Goal: Transaction & Acquisition: Book appointment/travel/reservation

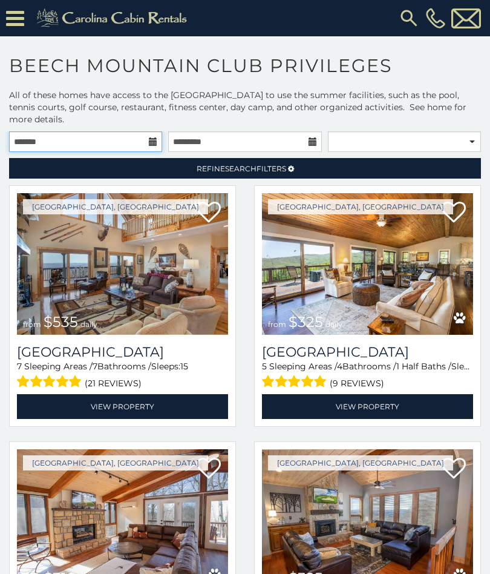
click at [140, 141] on input "text" at bounding box center [85, 141] width 153 height 21
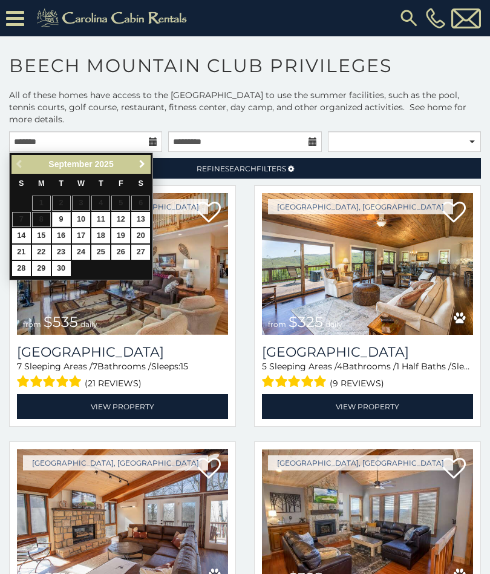
click at [140, 166] on span "Next" at bounding box center [142, 164] width 10 height 10
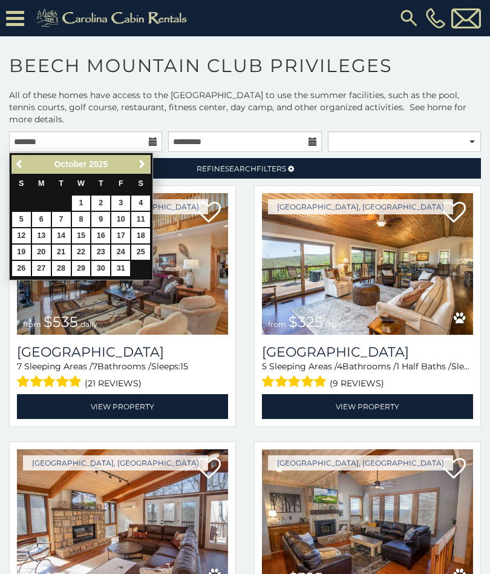
click at [146, 161] on span "Next" at bounding box center [142, 164] width 10 height 10
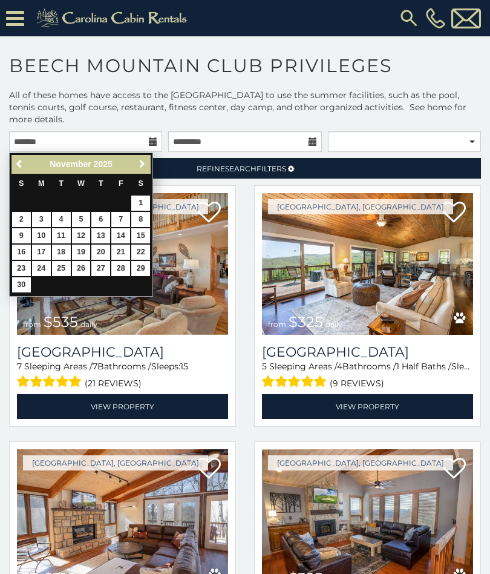
click at [145, 163] on span "Next" at bounding box center [142, 164] width 10 height 10
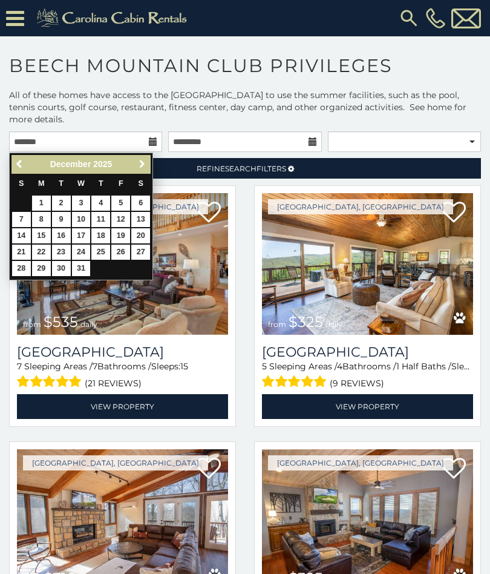
click at [143, 165] on span "Next" at bounding box center [142, 164] width 10 height 10
click at [145, 168] on span "Next" at bounding box center [142, 164] width 10 height 10
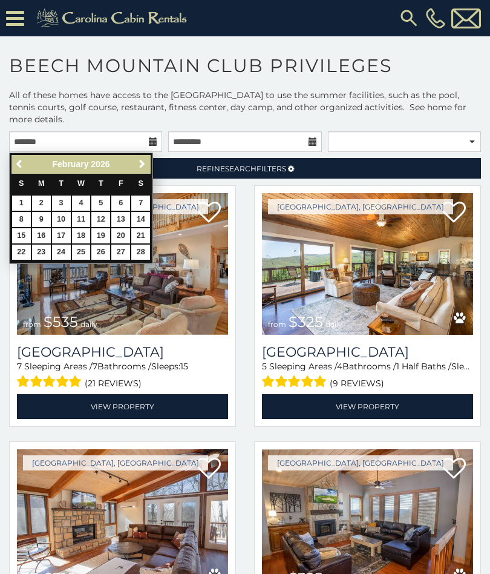
click at [147, 166] on link "Next" at bounding box center [141, 164] width 15 height 15
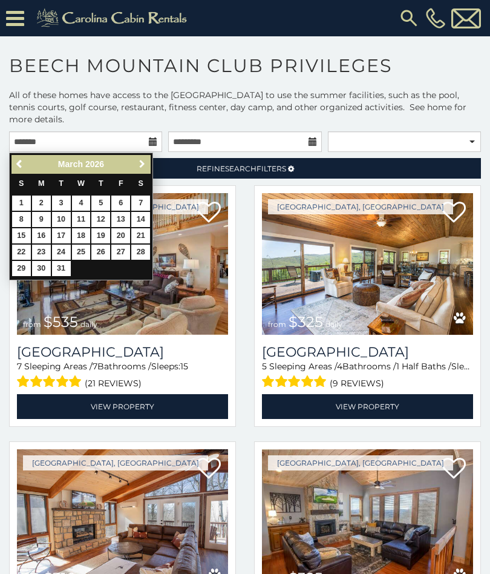
click at [143, 164] on span "Next" at bounding box center [142, 164] width 10 height 10
click at [143, 166] on span "Next" at bounding box center [142, 164] width 10 height 10
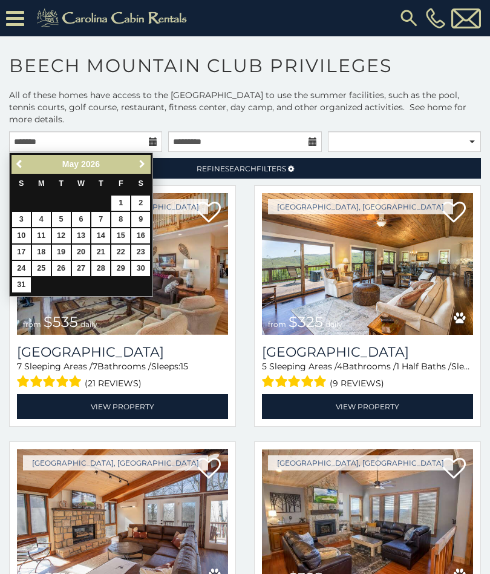
click at [144, 166] on span "Next" at bounding box center [142, 164] width 10 height 10
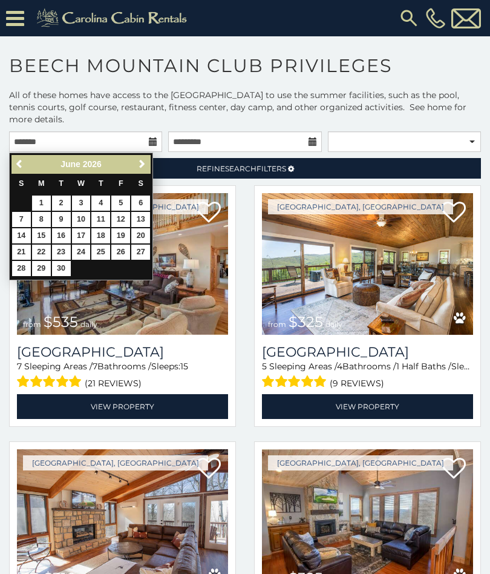
click at [143, 166] on span "Next" at bounding box center [142, 164] width 10 height 10
click at [140, 169] on link "Next" at bounding box center [141, 164] width 15 height 15
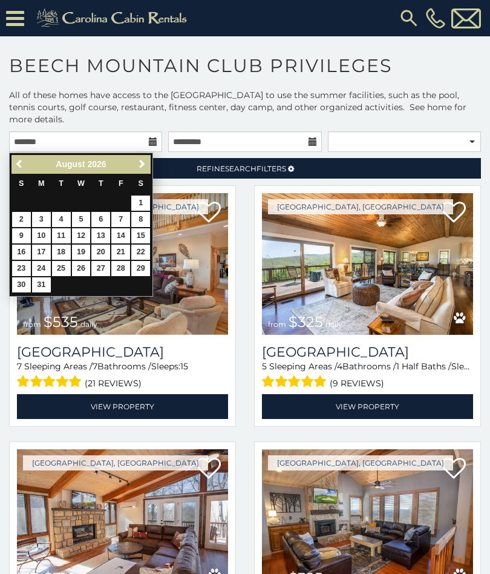
click at [138, 163] on span "Next" at bounding box center [142, 164] width 10 height 10
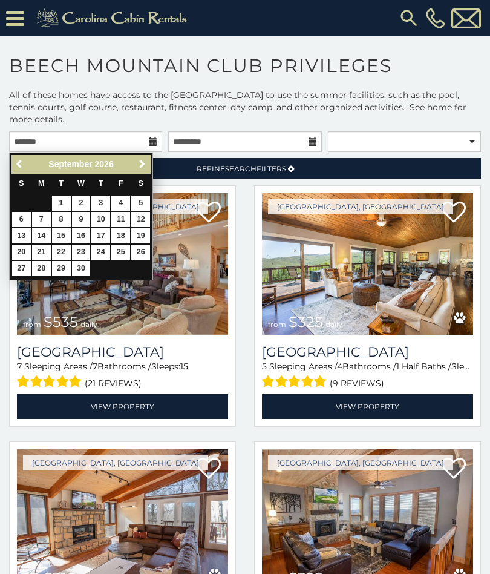
click at [27, 160] on link "Previous" at bounding box center [20, 164] width 15 height 15
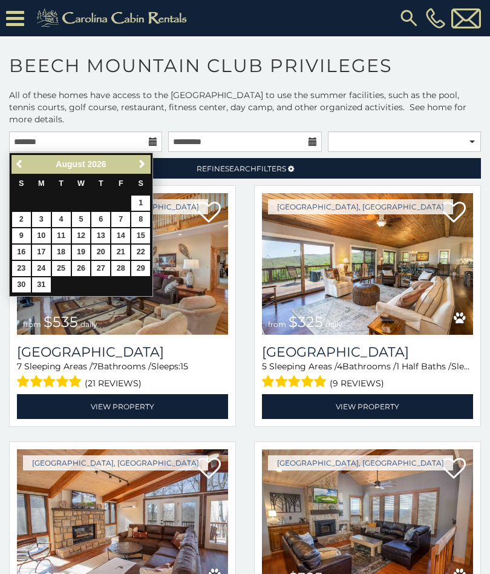
click at [145, 204] on link "1" at bounding box center [140, 203] width 19 height 15
type input "**********"
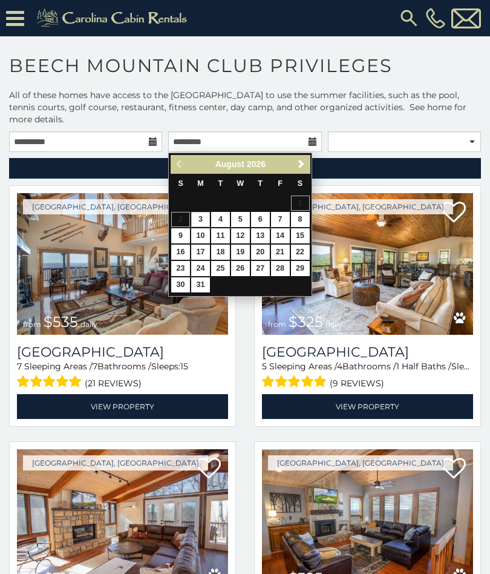
click at [303, 265] on link "29" at bounding box center [300, 268] width 19 height 15
type input "**********"
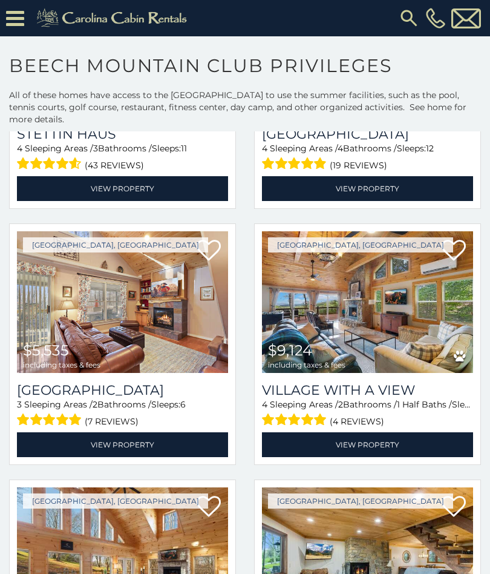
scroll to position [987, 0]
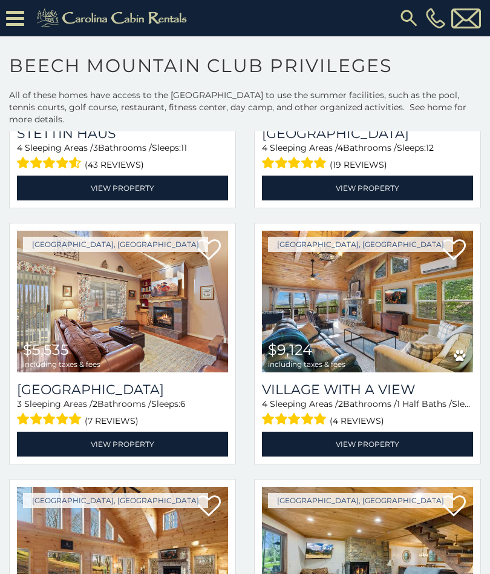
click at [153, 438] on link "View Property" at bounding box center [122, 444] width 211 height 25
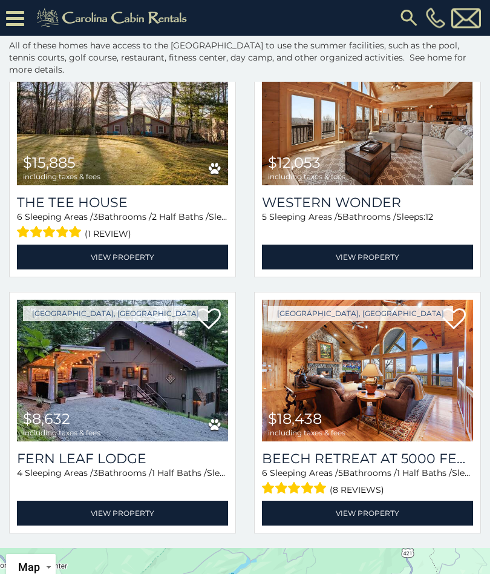
scroll to position [74, 0]
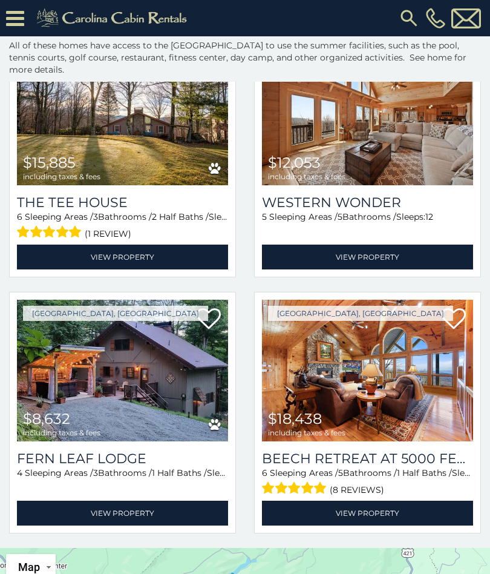
click at [131, 505] on link "View Property" at bounding box center [122, 513] width 211 height 25
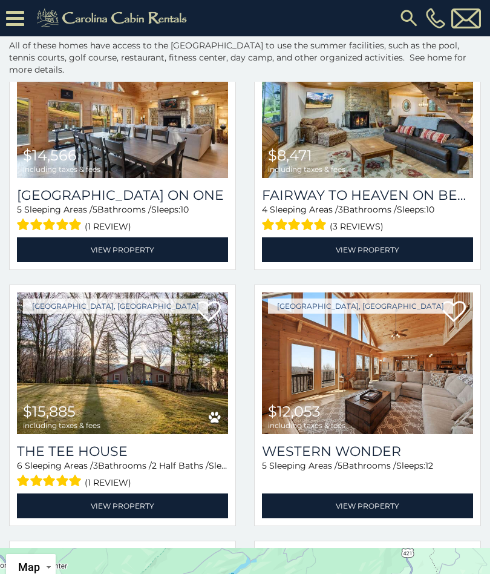
scroll to position [1345, 0]
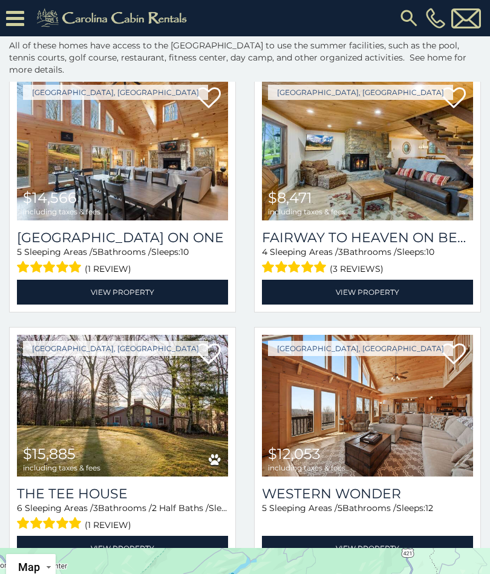
click at [436, 232] on h3 "Fairway to Heaven on Beech" at bounding box center [367, 237] width 211 height 16
click at [393, 286] on link "View Property" at bounding box center [367, 292] width 211 height 25
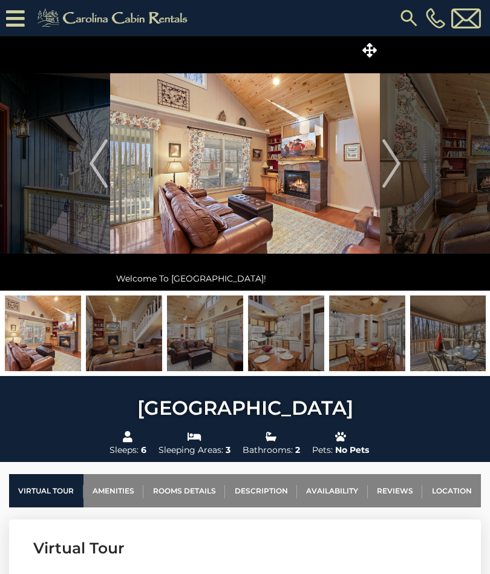
click at [136, 334] on img at bounding box center [124, 333] width 76 height 76
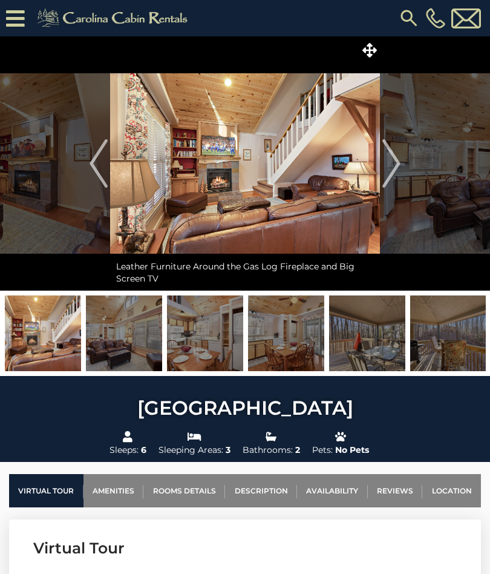
click at [206, 335] on img at bounding box center [205, 333] width 76 height 76
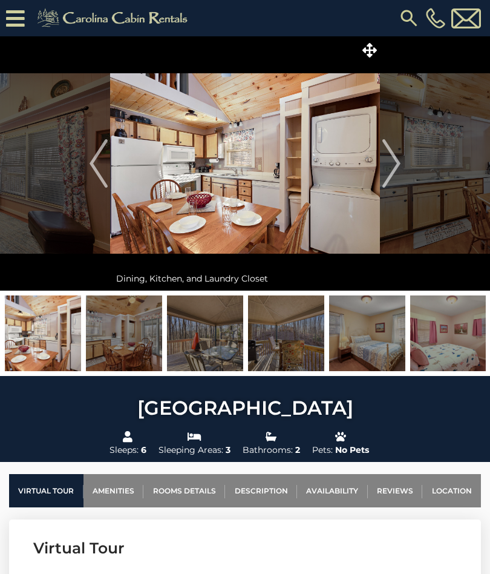
click at [210, 340] on img at bounding box center [205, 333] width 76 height 76
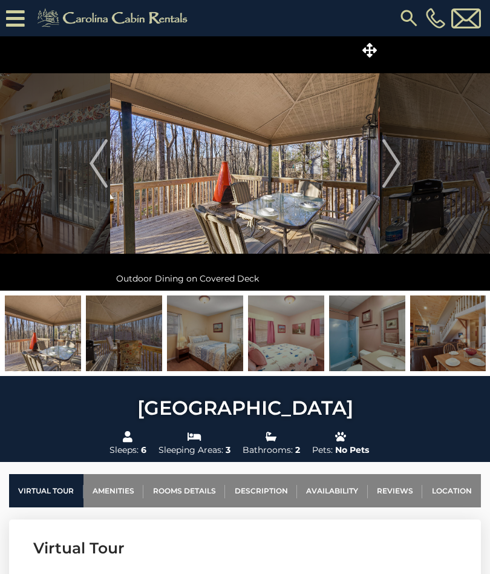
click at [278, 331] on img at bounding box center [286, 333] width 76 height 76
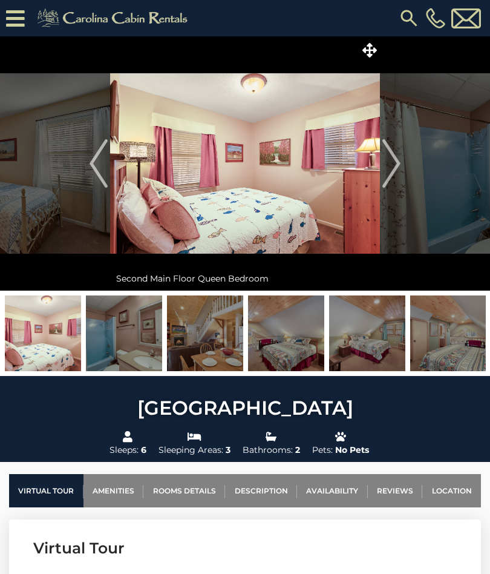
click at [292, 338] on img at bounding box center [286, 333] width 76 height 76
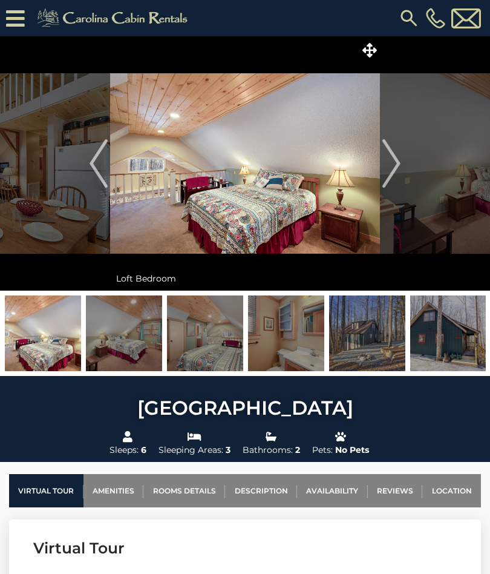
click at [300, 343] on img at bounding box center [286, 333] width 76 height 76
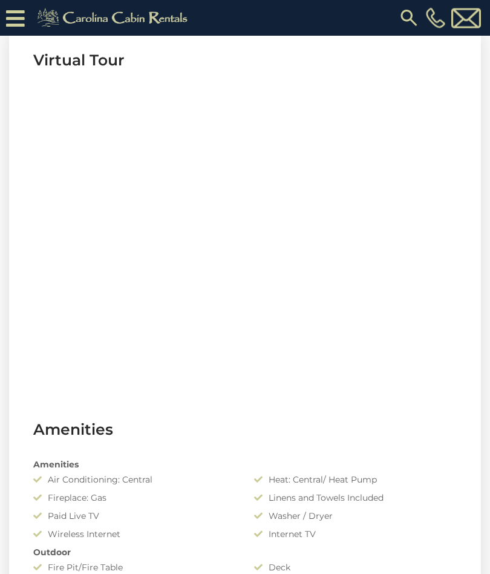
scroll to position [433, 0]
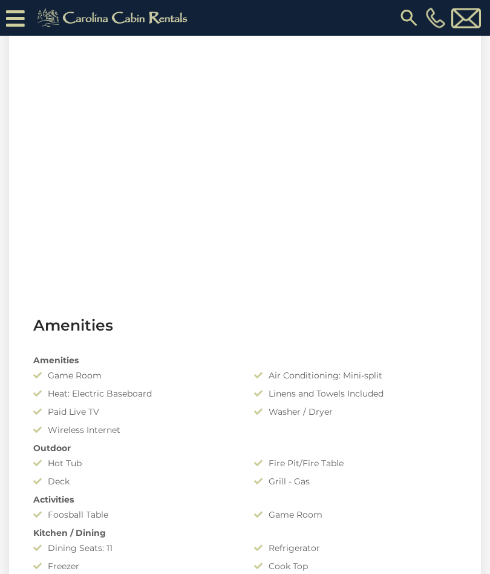
scroll to position [582, 0]
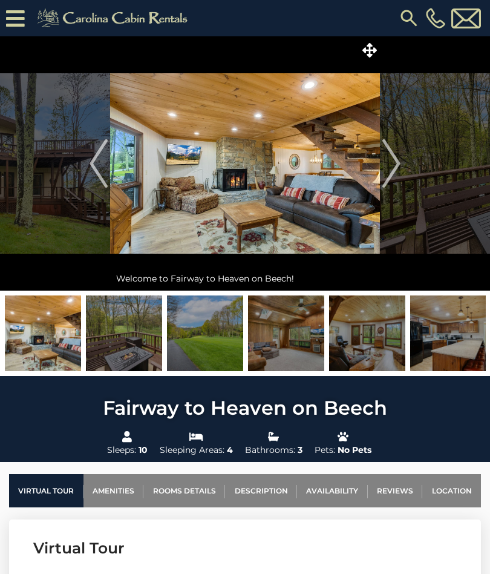
click at [384, 171] on img "Next" at bounding box center [392, 163] width 18 height 48
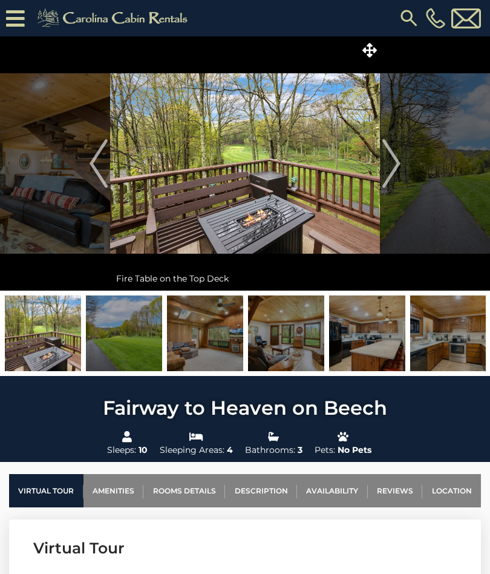
click at [395, 171] on img "Next" at bounding box center [392, 163] width 18 height 48
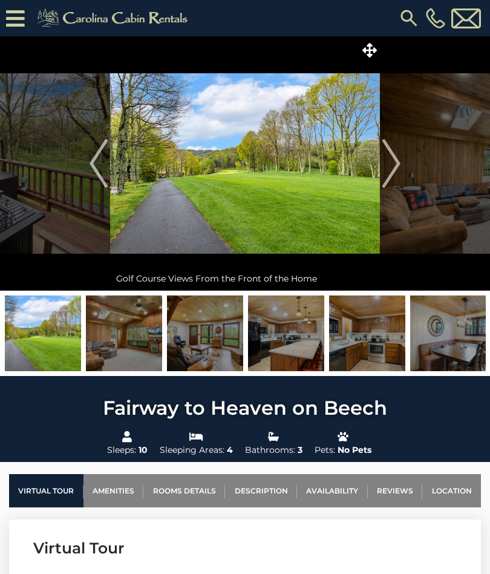
click at [394, 163] on img "Next" at bounding box center [392, 163] width 18 height 48
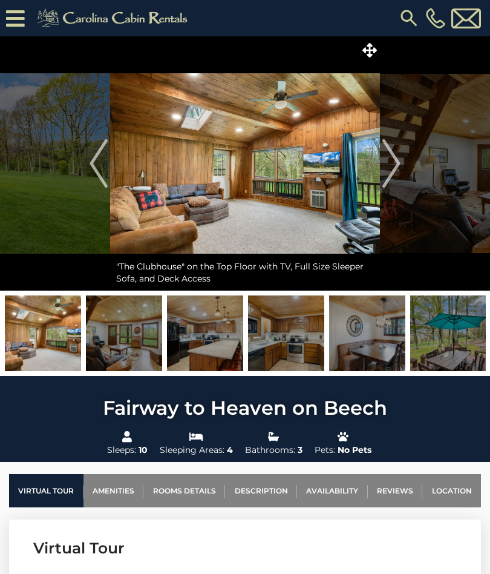
click at [393, 162] on img "Next" at bounding box center [392, 163] width 18 height 48
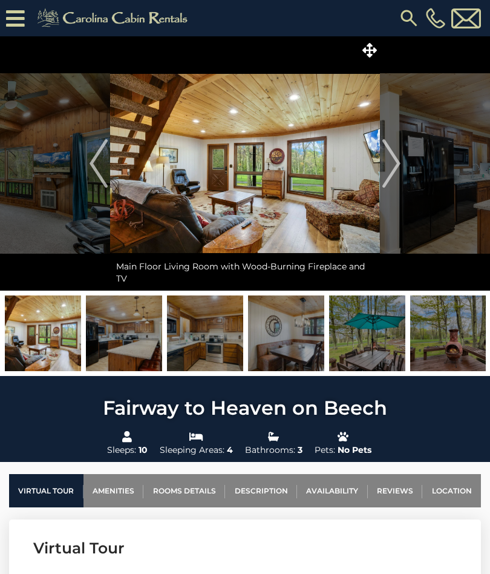
click at [394, 166] on img "Next" at bounding box center [392, 163] width 18 height 48
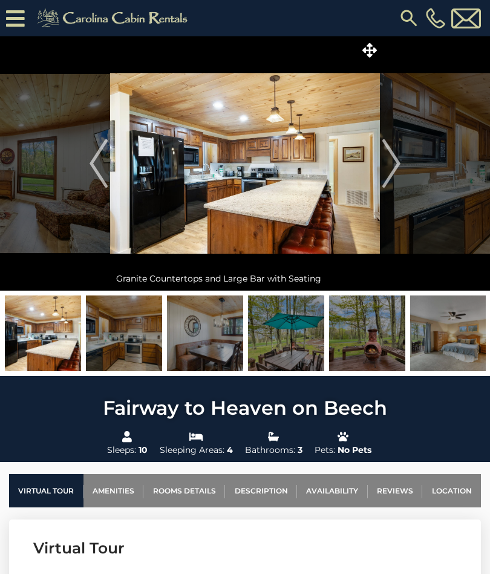
click at [389, 168] on img "Next" at bounding box center [392, 163] width 18 height 48
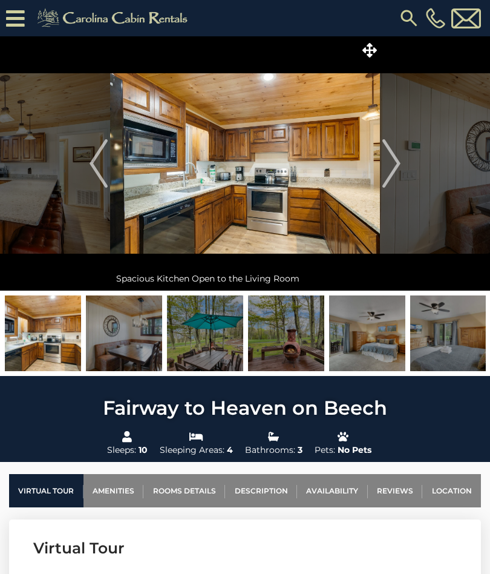
click at [388, 163] on img "Next" at bounding box center [392, 163] width 18 height 48
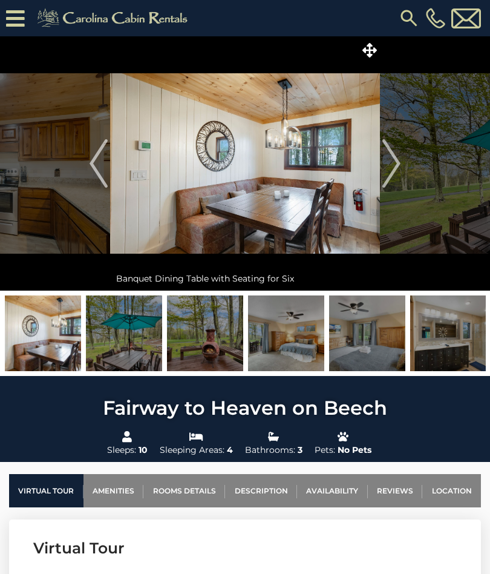
click at [397, 166] on img "Next" at bounding box center [392, 163] width 18 height 48
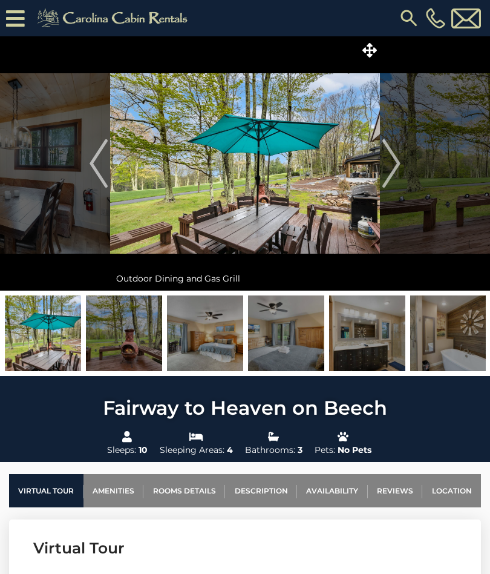
click at [390, 164] on img "Next" at bounding box center [392, 163] width 18 height 48
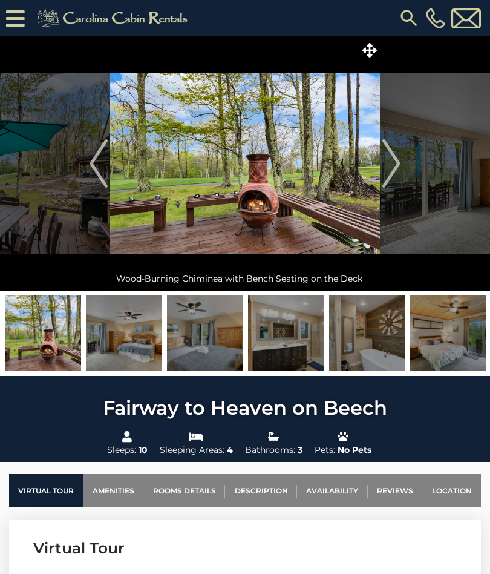
click at [396, 165] on img "Next" at bounding box center [392, 163] width 18 height 48
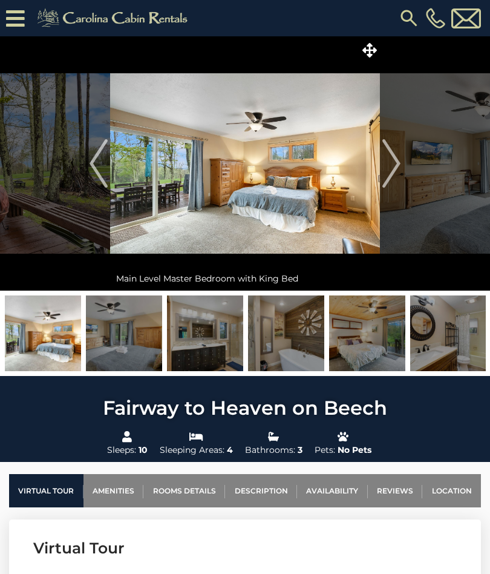
click at [400, 161] on img "Next" at bounding box center [392, 163] width 18 height 48
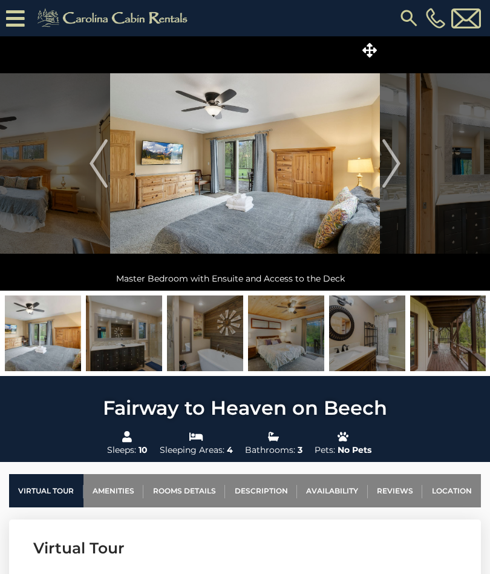
click at [393, 163] on img "Next" at bounding box center [392, 163] width 18 height 48
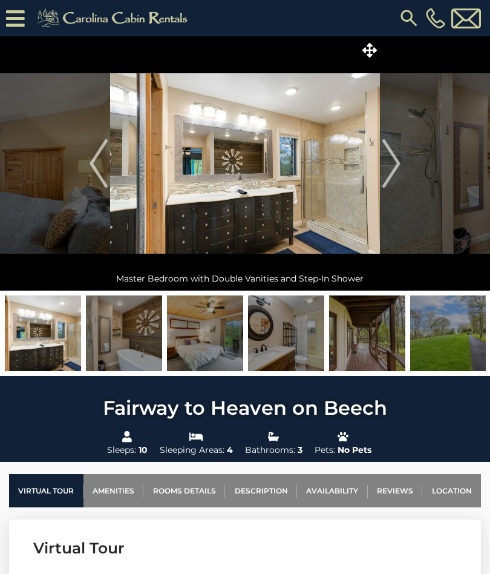
click at [394, 156] on img "Next" at bounding box center [392, 163] width 18 height 48
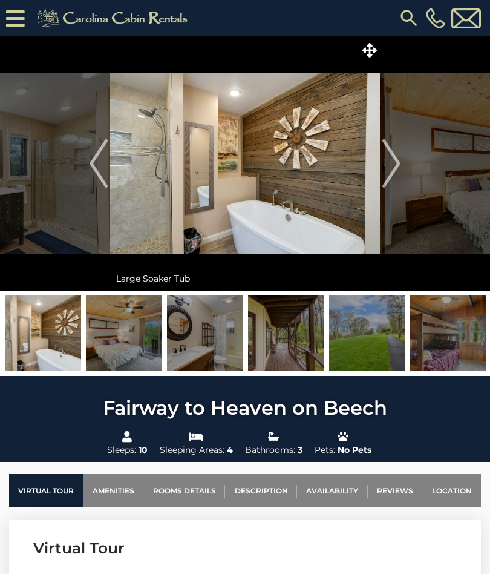
click at [392, 167] on img "Next" at bounding box center [392, 163] width 18 height 48
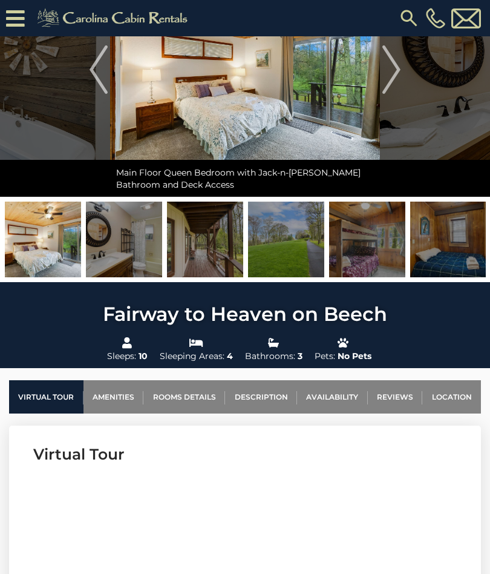
scroll to position [120, 0]
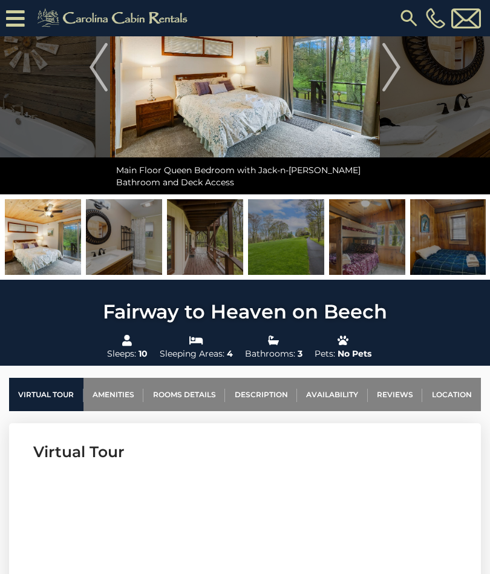
click at [294, 232] on img at bounding box center [286, 237] width 76 height 76
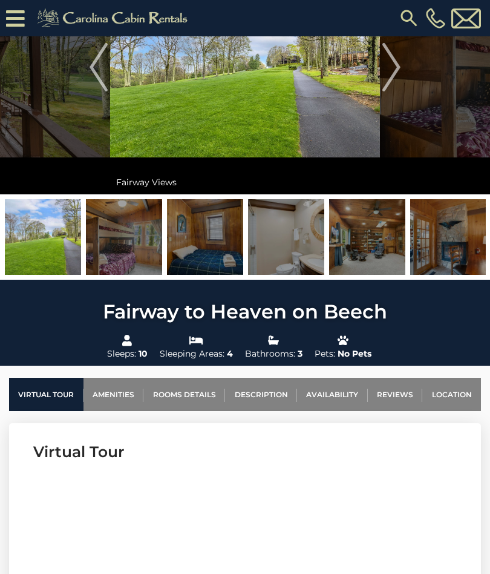
click at [49, 238] on img at bounding box center [43, 237] width 76 height 76
click at [140, 226] on img at bounding box center [124, 237] width 76 height 76
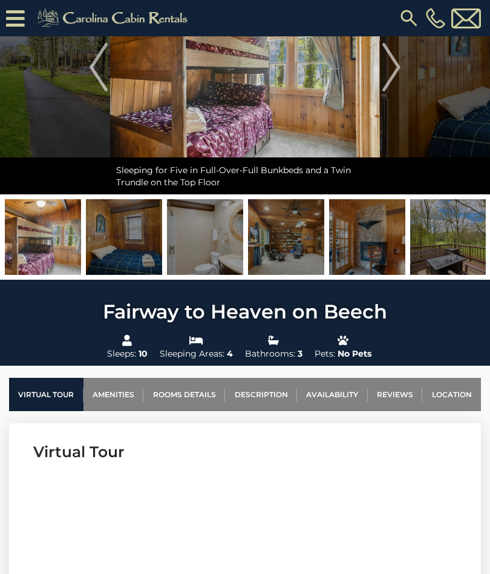
click at [139, 245] on img at bounding box center [124, 237] width 76 height 76
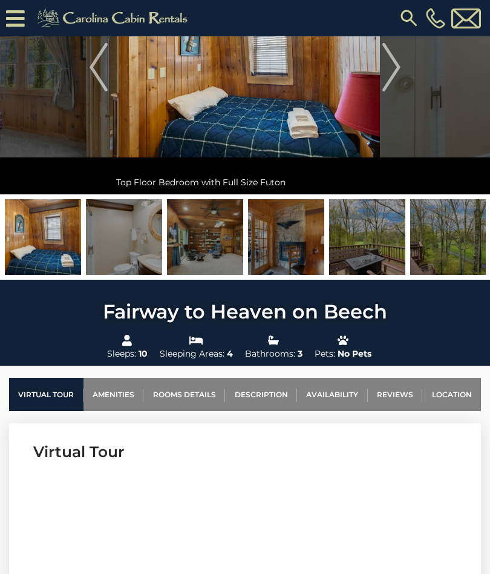
click at [208, 235] on img at bounding box center [205, 237] width 76 height 76
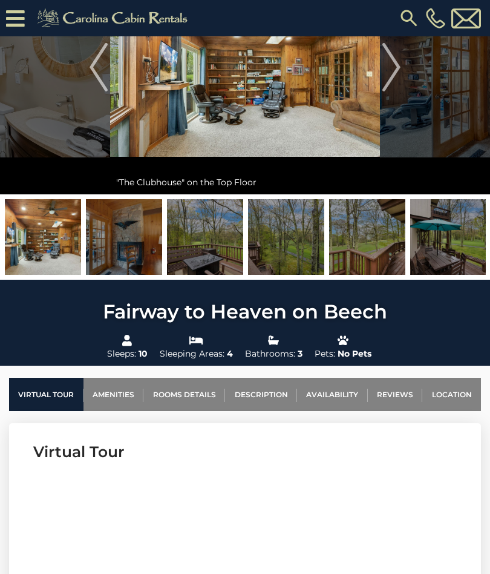
click at [210, 235] on img at bounding box center [205, 237] width 76 height 76
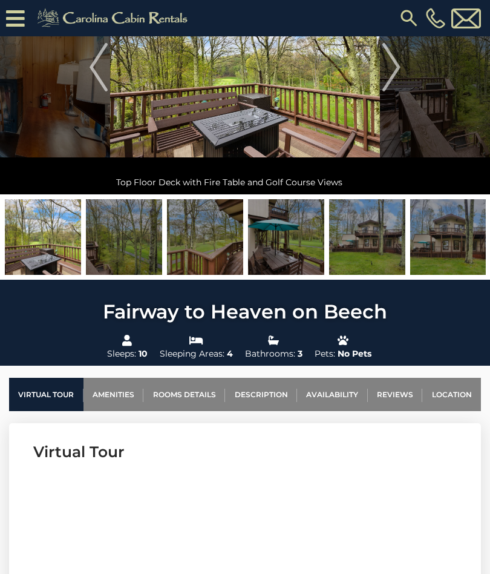
click at [211, 233] on img at bounding box center [205, 237] width 76 height 76
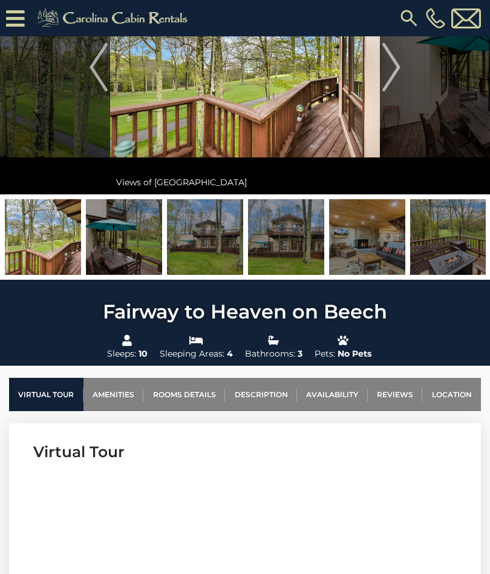
click at [211, 248] on img at bounding box center [205, 237] width 76 height 76
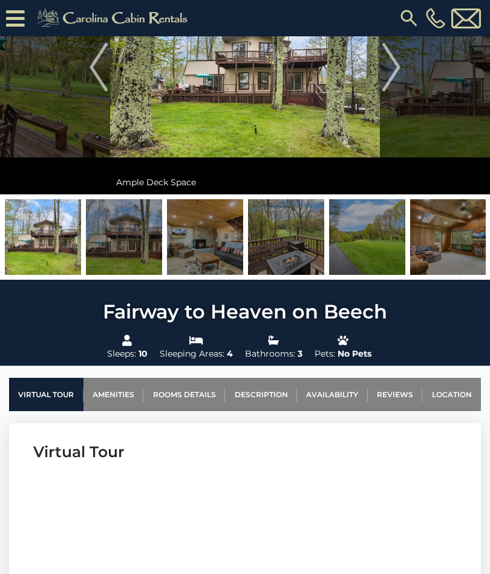
click at [206, 240] on img at bounding box center [205, 237] width 76 height 76
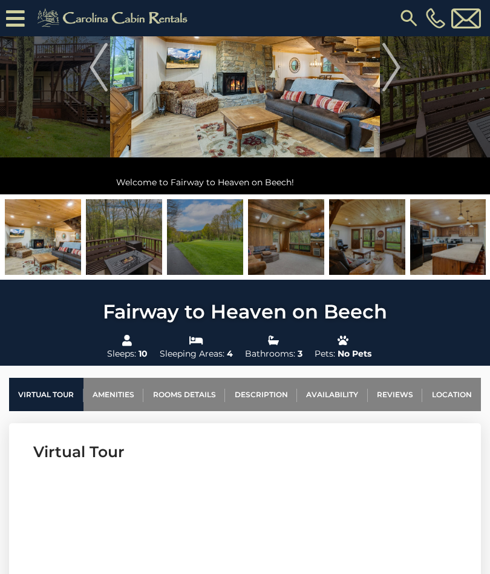
click at [121, 233] on img at bounding box center [124, 237] width 76 height 76
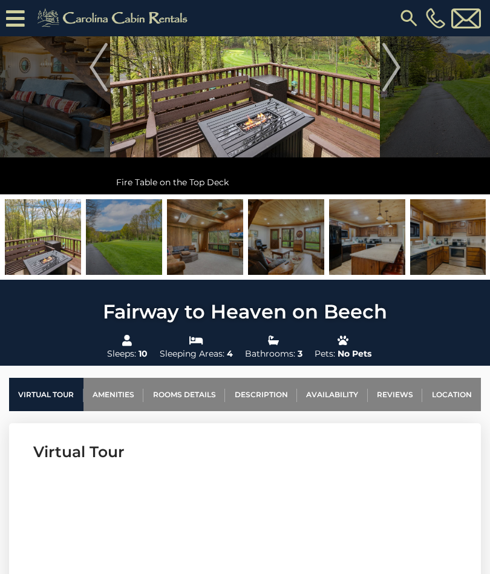
click at [133, 235] on img at bounding box center [124, 237] width 76 height 76
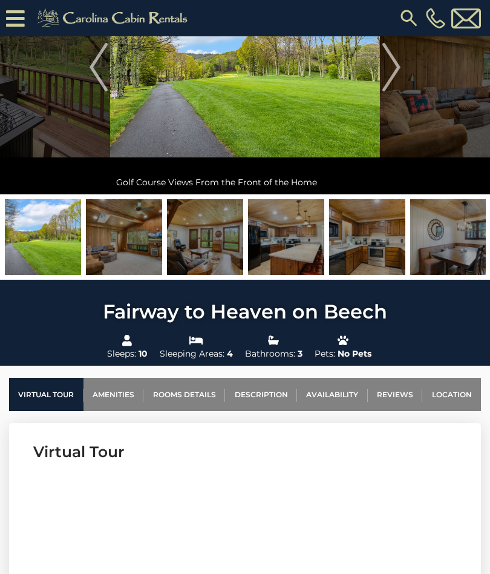
click at [203, 237] on img at bounding box center [205, 237] width 76 height 76
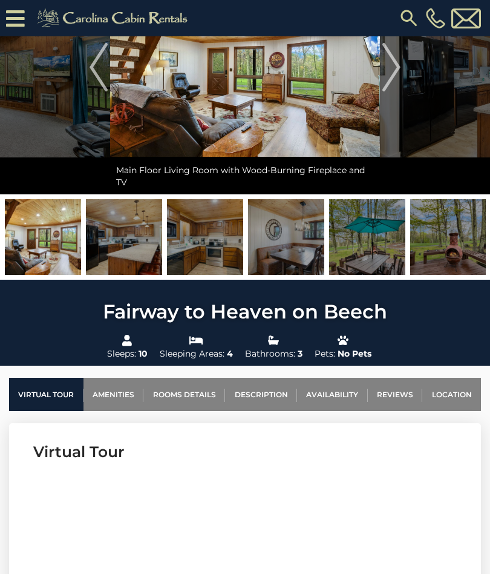
click at [48, 245] on img at bounding box center [43, 237] width 76 height 76
click at [49, 236] on img at bounding box center [43, 237] width 76 height 76
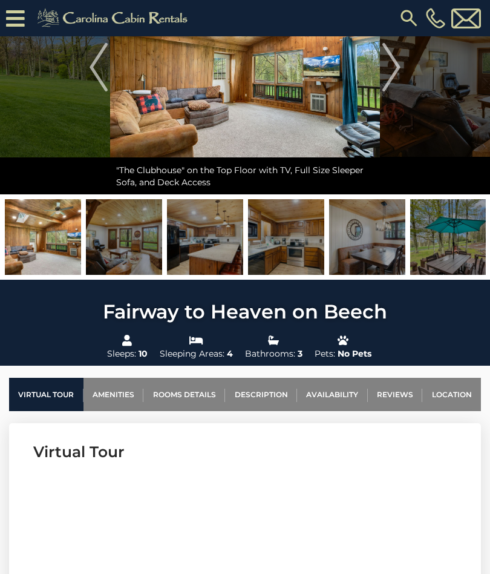
click at [50, 235] on img at bounding box center [43, 237] width 76 height 76
click at [131, 239] on img at bounding box center [124, 237] width 76 height 76
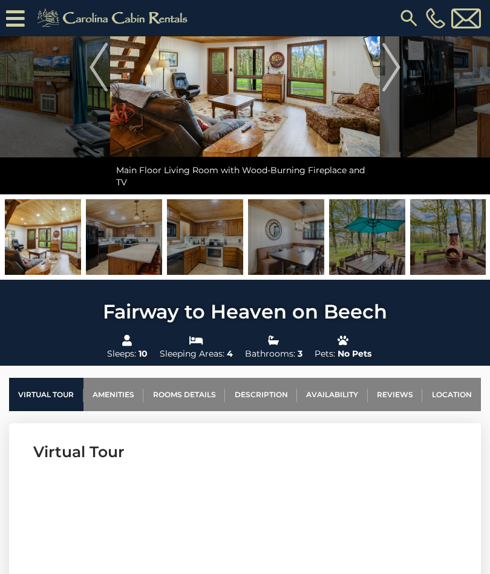
click at [111, 229] on img at bounding box center [124, 237] width 76 height 76
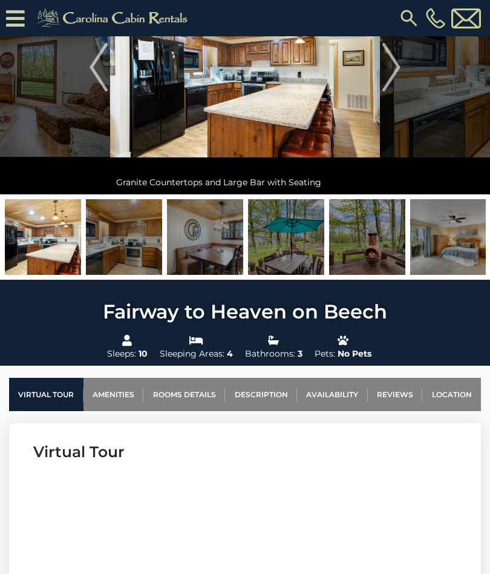
click at [131, 236] on img at bounding box center [124, 237] width 76 height 76
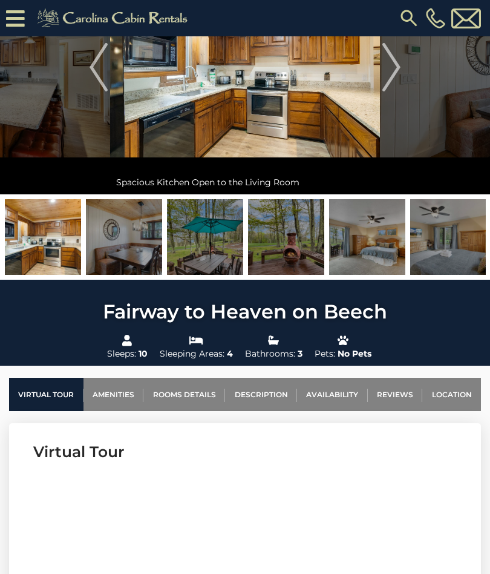
click at [125, 228] on img at bounding box center [124, 237] width 76 height 76
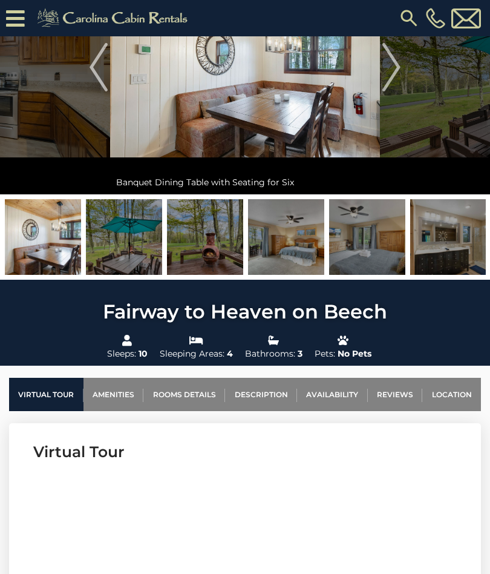
click at [129, 235] on img at bounding box center [124, 237] width 76 height 76
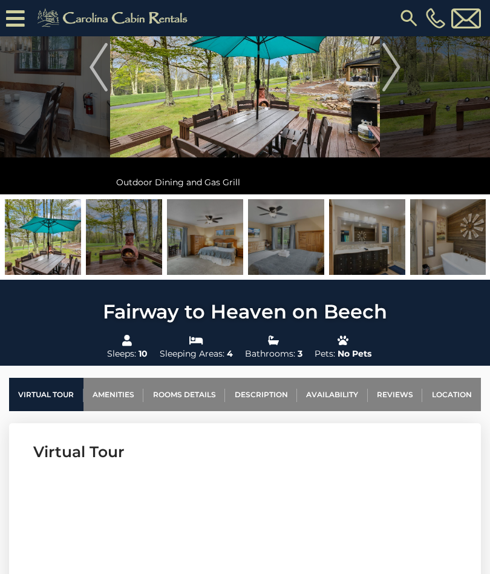
click at [136, 235] on img at bounding box center [124, 237] width 76 height 76
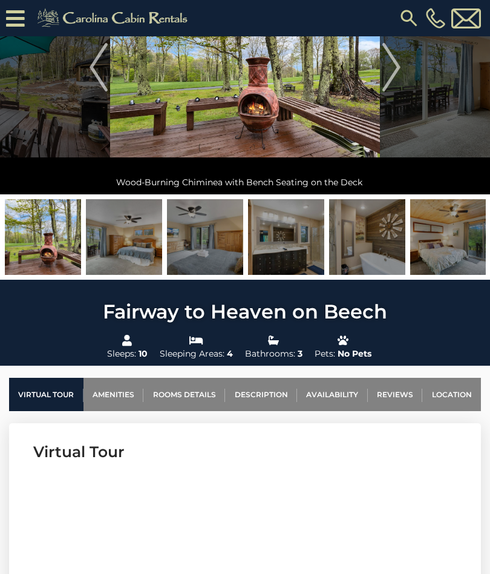
click at [132, 248] on img at bounding box center [124, 237] width 76 height 76
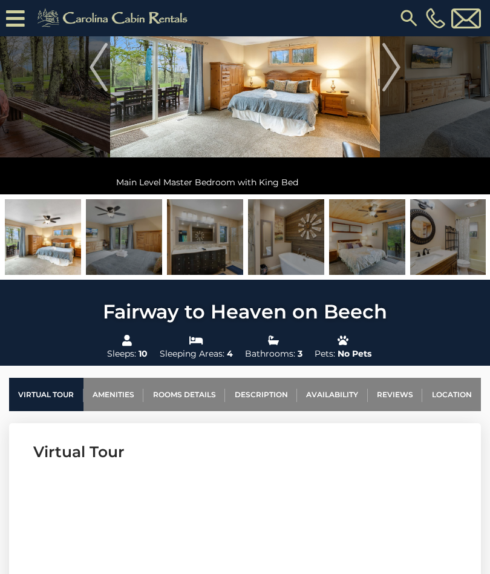
click at [121, 234] on img at bounding box center [124, 237] width 76 height 76
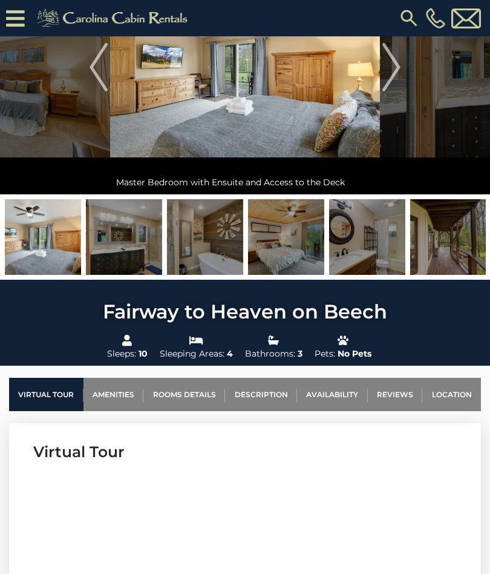
click at [125, 235] on img at bounding box center [124, 237] width 76 height 76
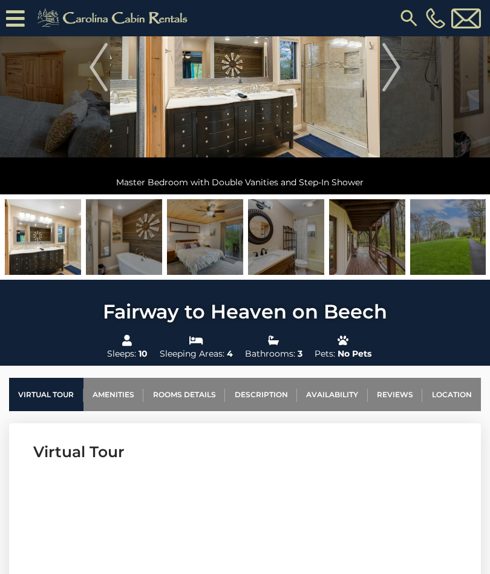
click at [133, 242] on img at bounding box center [124, 237] width 76 height 76
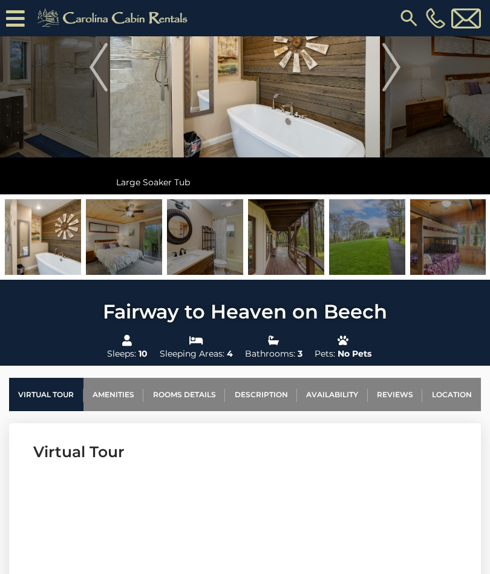
click at [192, 244] on img at bounding box center [205, 237] width 76 height 76
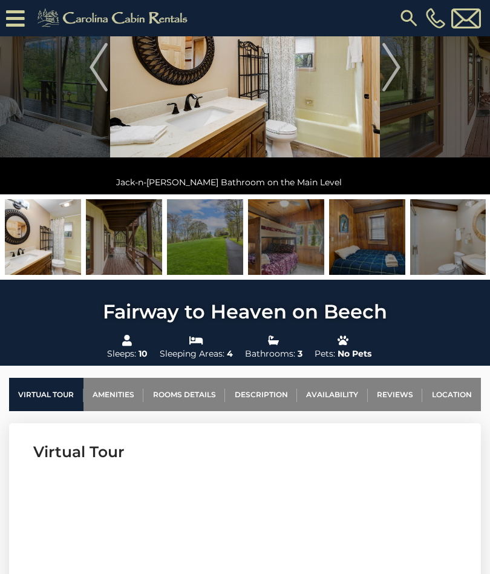
click at [204, 245] on img at bounding box center [205, 237] width 76 height 76
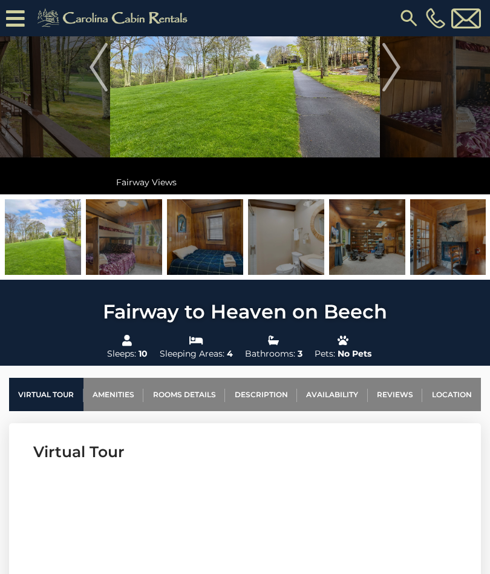
click at [206, 240] on img at bounding box center [205, 237] width 76 height 76
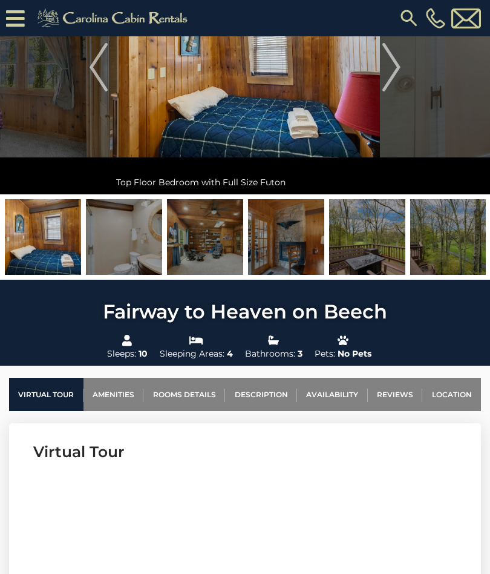
click at [207, 239] on img at bounding box center [205, 237] width 76 height 76
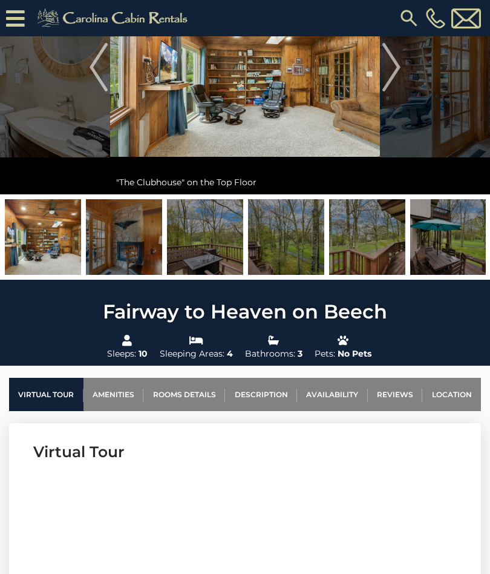
click at [206, 240] on img at bounding box center [205, 237] width 76 height 76
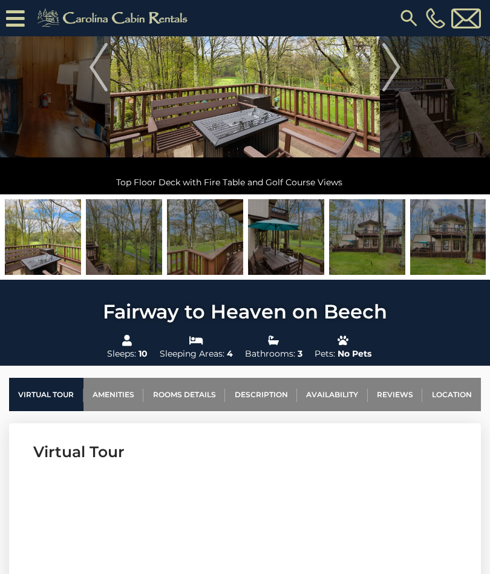
click at [214, 243] on img at bounding box center [205, 237] width 76 height 76
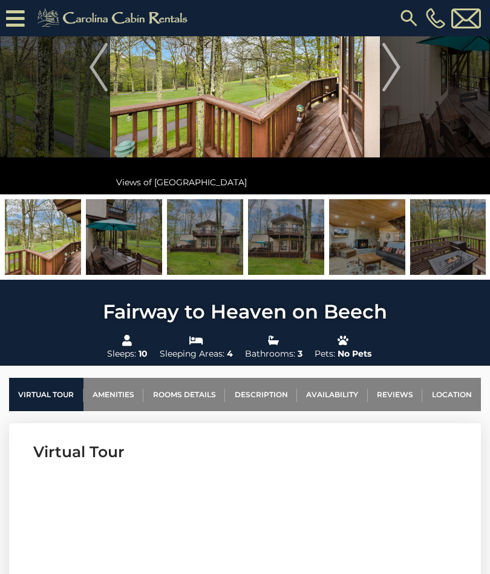
click at [210, 240] on img at bounding box center [205, 237] width 76 height 76
